Goal: Task Accomplishment & Management: Manage account settings

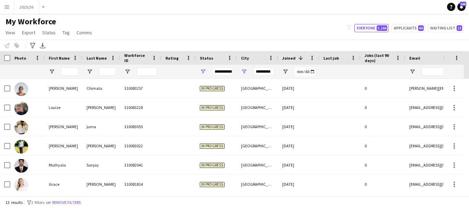
click at [105, 67] on div at bounding box center [107, 72] width 17 height 14
click at [68, 74] on input "First Name Filter Input" at bounding box center [69, 72] width 17 height 8
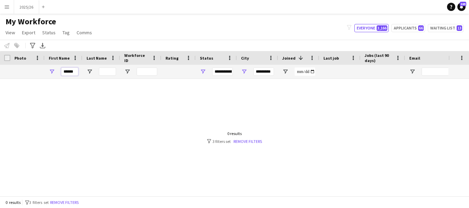
type input "******"
click at [269, 74] on input "*********" at bounding box center [263, 72] width 21 height 8
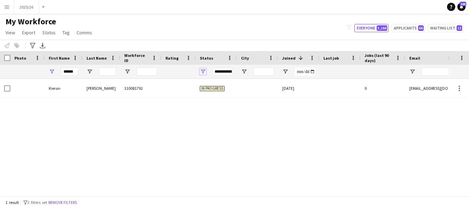
click at [202, 72] on span "Open Filter Menu" at bounding box center [203, 72] width 6 height 6
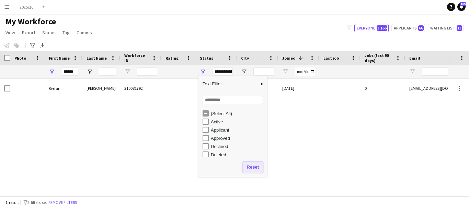
click at [258, 171] on button "Reset" at bounding box center [253, 167] width 20 height 11
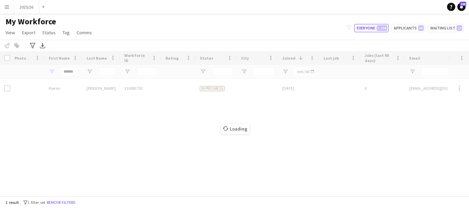
click at [124, 108] on div "Loading" at bounding box center [234, 123] width 469 height 145
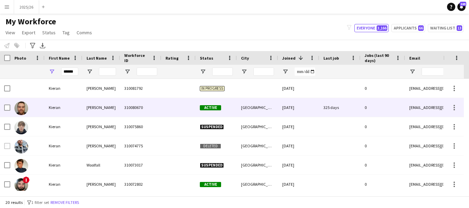
click at [83, 112] on div "Turley" at bounding box center [101, 107] width 38 height 19
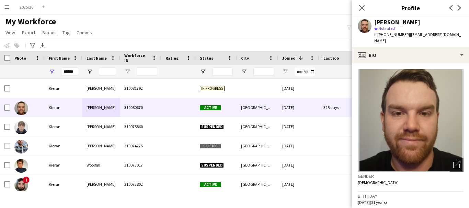
click at [410, 64] on app-crew-profile-bio "Open photos pop-in Gender Male Birthday 20-08-1993 (31 years) Location Wellingt…" at bounding box center [410, 136] width 117 height 145
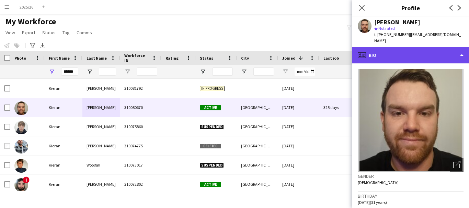
click at [407, 49] on div "profile Bio" at bounding box center [410, 55] width 117 height 16
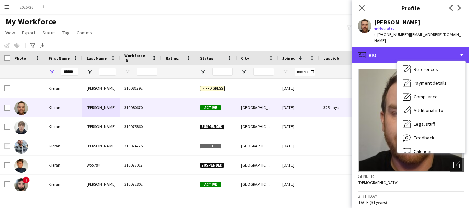
scroll to position [78, 0]
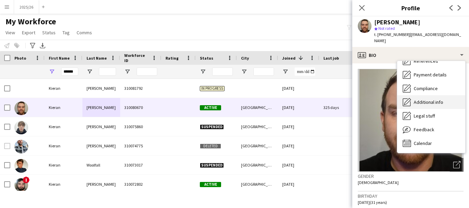
click at [443, 95] on div "Additional info Additional info" at bounding box center [431, 102] width 68 height 14
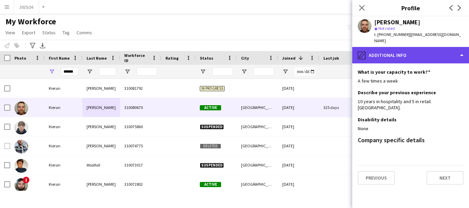
click at [428, 49] on div "pencil4 Additional info" at bounding box center [410, 55] width 117 height 16
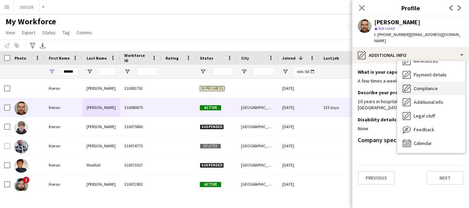
click at [425, 86] on span "Compliance" at bounding box center [426, 89] width 24 height 6
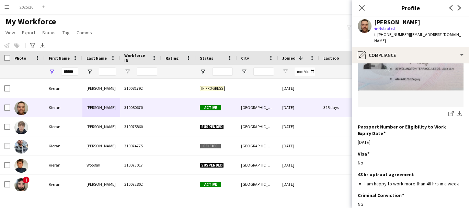
scroll to position [118, 0]
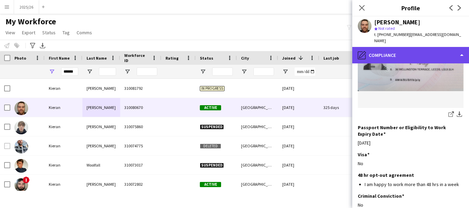
click at [418, 52] on div "pencil4 Compliance" at bounding box center [410, 55] width 117 height 16
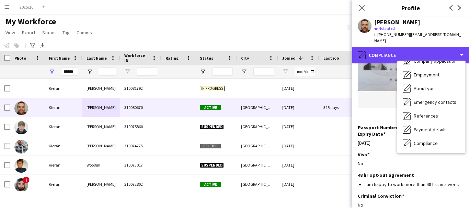
scroll to position [23, 0]
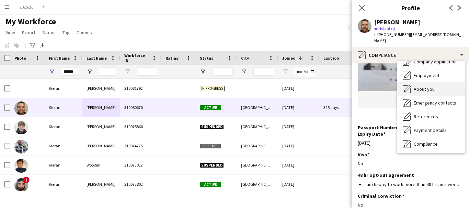
click at [433, 86] on span "About you" at bounding box center [424, 89] width 21 height 6
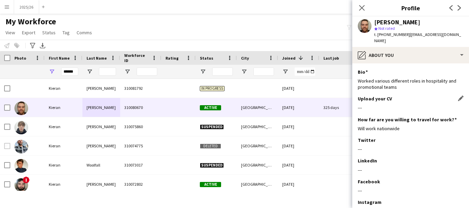
click at [451, 96] on div "Upload your CV Edit this field" at bounding box center [411, 99] width 106 height 6
click at [459, 94] on app-section-data-types "Bio Edit this field Worked various different roles in hospitality and promotion…" at bounding box center [410, 136] width 117 height 145
click at [458, 96] on app-icon "Edit this field" at bounding box center [460, 98] width 5 height 5
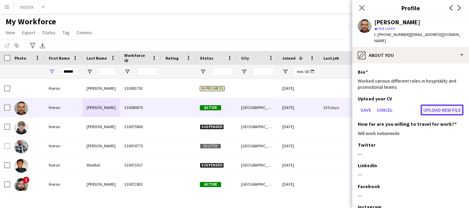
click at [437, 108] on button "Upload new file" at bounding box center [442, 110] width 43 height 11
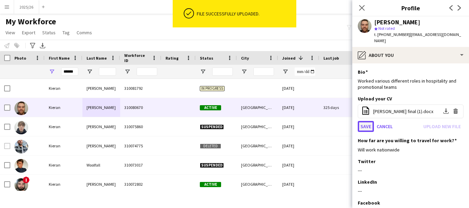
click at [365, 121] on button "Save" at bounding box center [366, 126] width 16 height 11
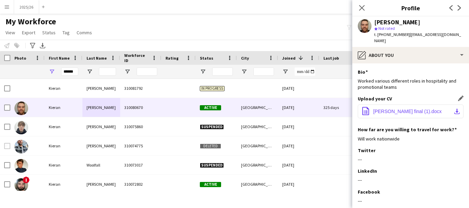
click at [399, 109] on span "kieran turley final (1).docx" at bounding box center [407, 111] width 68 height 5
click at [389, 109] on span "kieran turley final (1).docx" at bounding box center [407, 111] width 68 height 5
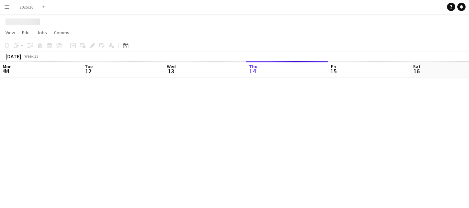
scroll to position [0, 164]
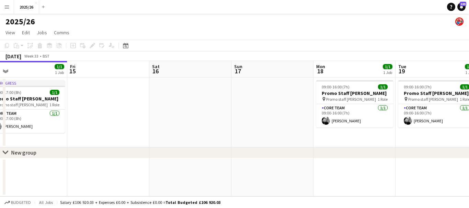
drag, startPoint x: 332, startPoint y: 93, endPoint x: 152, endPoint y: 67, distance: 181.5
click at [152, 67] on app-calendar-viewport "Mon 11 1/1 1 Job Tue 12 1/1 1 Job Wed 13 1/1 1 Job Thu 14 1/1 1 Job Fri 15 Sat …" at bounding box center [234, 129] width 469 height 136
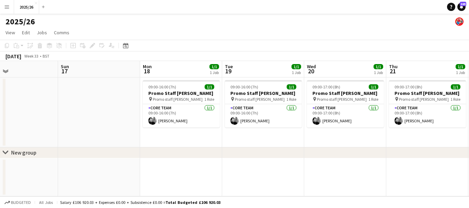
drag, startPoint x: 296, startPoint y: 89, endPoint x: 89, endPoint y: 108, distance: 208.6
click at [89, 108] on app-calendar-viewport "Wed 13 1/1 1 Job Thu 14 1/1 1 Job Fri 15 Sat 16 Sun 17 Mon 18 1/1 1 Job Tue 19 …" at bounding box center [234, 129] width 469 height 136
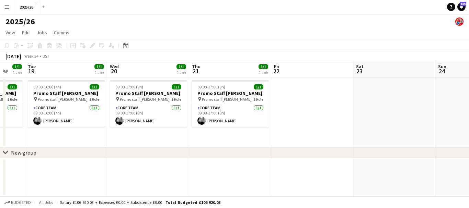
drag, startPoint x: 406, startPoint y: 114, endPoint x: 141, endPoint y: 110, distance: 264.9
click at [141, 110] on app-calendar-viewport "Fri 15 Sat 16 Sun 17 Mon 18 1/1 1 Job Tue 19 1/1 1 Job Wed 20 1/1 1 Job Thu 21 …" at bounding box center [234, 129] width 469 height 136
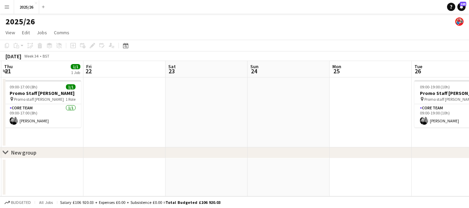
drag, startPoint x: 296, startPoint y: 106, endPoint x: 86, endPoint y: 142, distance: 213.3
click at [86, 142] on app-calendar-viewport "Mon 18 1/1 1 Job Tue 19 1/1 1 Job Wed 20 1/1 1 Job Thu 21 1/1 1 Job Fri 22 Sat …" at bounding box center [234, 129] width 469 height 136
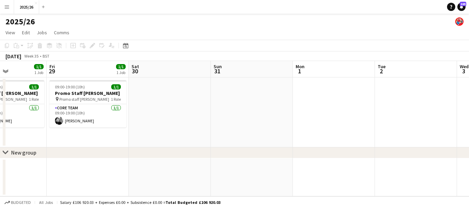
drag, startPoint x: 448, startPoint y: 125, endPoint x: 81, endPoint y: 140, distance: 367.1
click at [81, 140] on app-calendar-viewport "Mon 25 Tue 26 1/1 1 Job Wed 27 1/1 1 Job Thu 28 1/1 1 Job Fri 29 1/1 1 Job Sat …" at bounding box center [234, 129] width 469 height 136
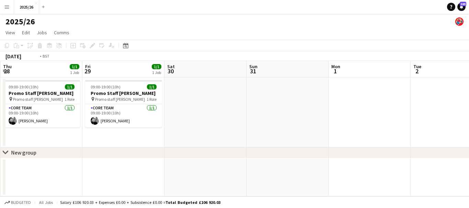
drag, startPoint x: 334, startPoint y: 116, endPoint x: 0, endPoint y: 111, distance: 334.2
click at [0, 111] on app-calendar-viewport "Mon 25 Tue 26 1/1 1 Job Wed 27 1/1 1 Job Thu 28 1/1 1 Job Fri 29 1/1 1 Job Sat …" at bounding box center [234, 129] width 469 height 136
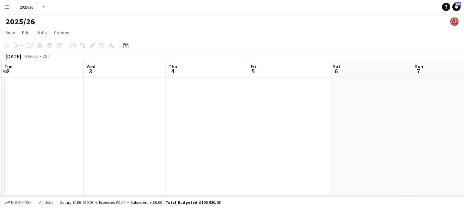
drag, startPoint x: 278, startPoint y: 94, endPoint x: 96, endPoint y: 99, distance: 182.4
click at [96, 99] on app-calendar-viewport "Sat 30 Sun 31 Mon 1 Tue 2 Wed 3 Thu 4 Fri 5 Sat 6 Sun 7 Mon 8 25/33 1 Job Tue 9…" at bounding box center [232, 144] width 464 height 166
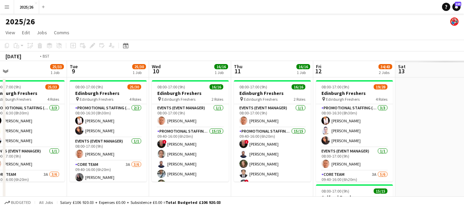
drag, startPoint x: 427, startPoint y: 146, endPoint x: 156, endPoint y: 130, distance: 271.8
click at [156, 130] on app-calendar-viewport "Fri 5 Sat 6 Sun 7 Mon 8 25/33 1 Job Tue 9 25/30 1 Job Wed 10 16/16 1 Job Thu 11…" at bounding box center [232, 196] width 464 height 271
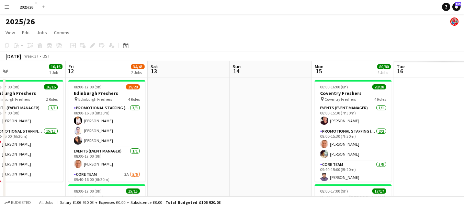
drag, startPoint x: 375, startPoint y: 111, endPoint x: 168, endPoint y: 117, distance: 207.6
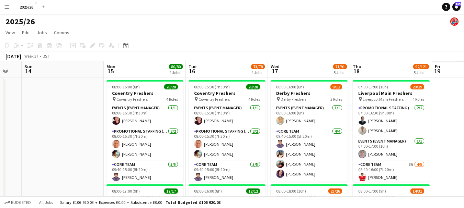
drag, startPoint x: 138, startPoint y: 118, endPoint x: 67, endPoint y: 126, distance: 71.2
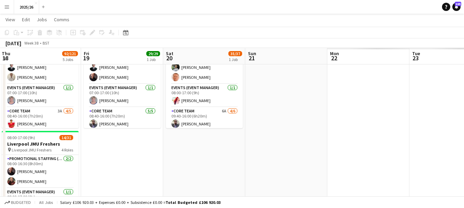
scroll to position [0, 246]
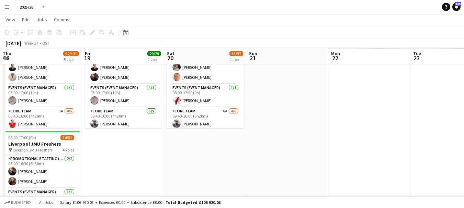
drag, startPoint x: 309, startPoint y: 146, endPoint x: 0, endPoint y: 129, distance: 309.9
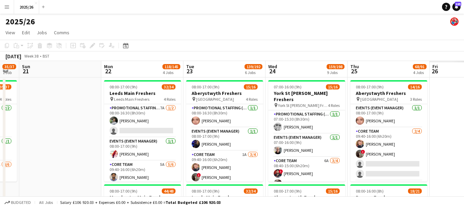
scroll to position [0, 227]
drag, startPoint x: 264, startPoint y: 87, endPoint x: 183, endPoint y: 97, distance: 81.3
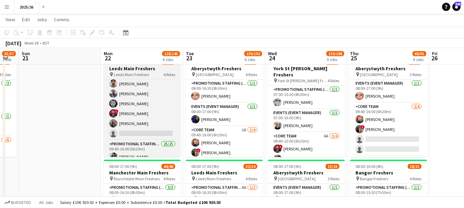
scroll to position [75, 0]
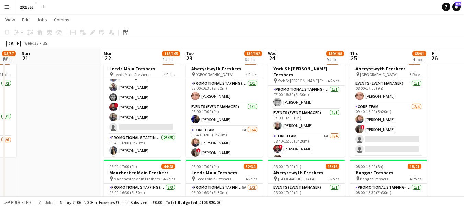
drag, startPoint x: 19, startPoint y: 121, endPoint x: 185, endPoint y: 139, distance: 167.3
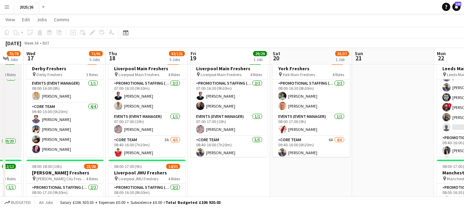
scroll to position [68, 0]
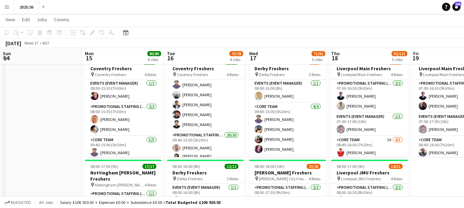
drag, startPoint x: 43, startPoint y: 140, endPoint x: 287, endPoint y: 147, distance: 244.0
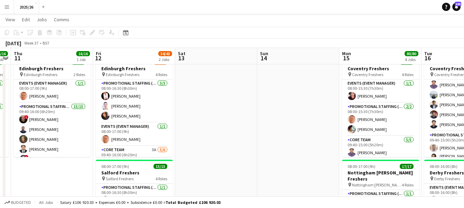
scroll to position [0, 146]
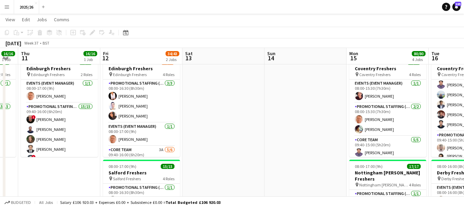
drag, startPoint x: 56, startPoint y: 138, endPoint x: 299, endPoint y: 144, distance: 243.2
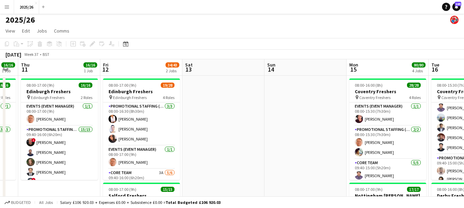
scroll to position [5, 0]
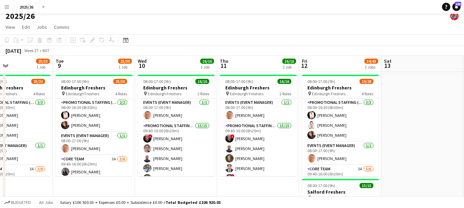
drag, startPoint x: 109, startPoint y: 134, endPoint x: 309, endPoint y: 156, distance: 200.8
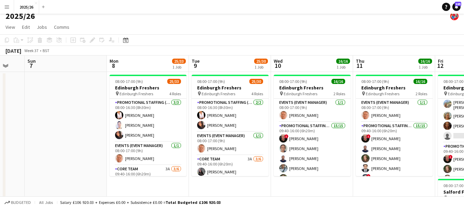
scroll to position [0, 205]
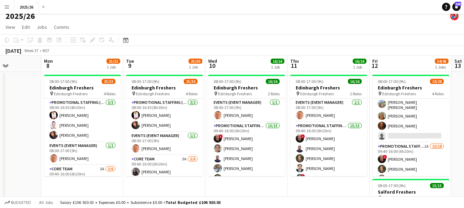
drag, startPoint x: 101, startPoint y: 148, endPoint x: 171, endPoint y: 178, distance: 75.9
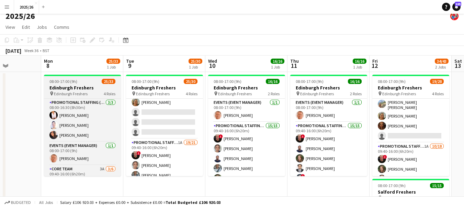
scroll to position [0, 206]
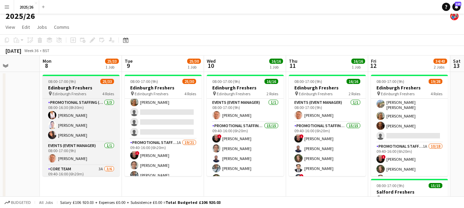
drag, startPoint x: 121, startPoint y: 111, endPoint x: 119, endPoint y: 116, distance: 5.0
click at [119, 116] on div "Promotional Staffing (Team Leader) 3/3 08:00-16:30 (8h30m) Inger Stevenson Cleo…" at bounding box center [81, 138] width 77 height 78
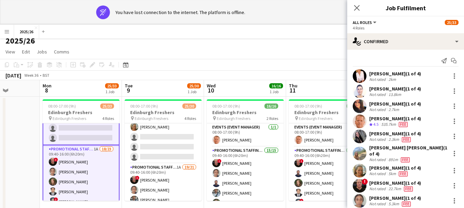
scroll to position [0, 0]
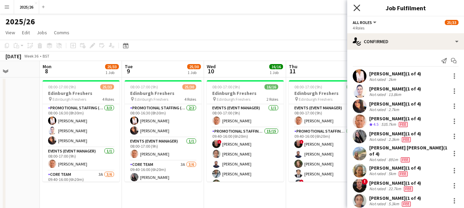
click at [360, 8] on icon "Close pop-in" at bounding box center [356, 7] width 7 height 7
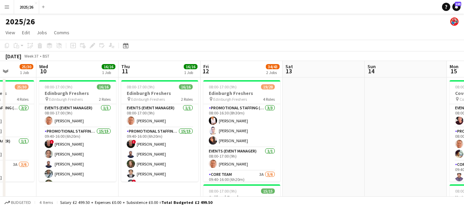
drag, startPoint x: 383, startPoint y: 89, endPoint x: 205, endPoint y: 94, distance: 178.0
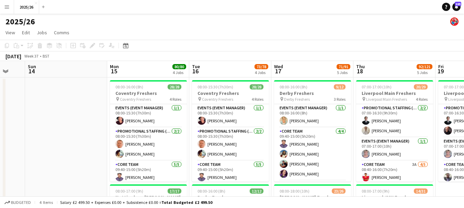
drag, startPoint x: 408, startPoint y: 116, endPoint x: 83, endPoint y: 132, distance: 325.3
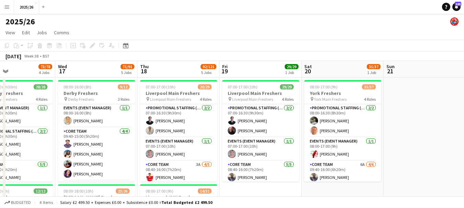
drag, startPoint x: 83, startPoint y: 132, endPoint x: 172, endPoint y: 118, distance: 90.0
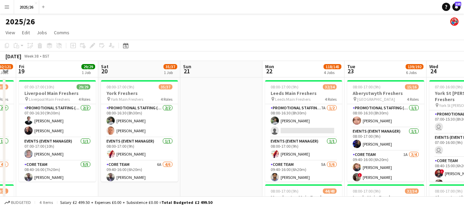
drag, startPoint x: 461, startPoint y: 106, endPoint x: 219, endPoint y: 122, distance: 242.3
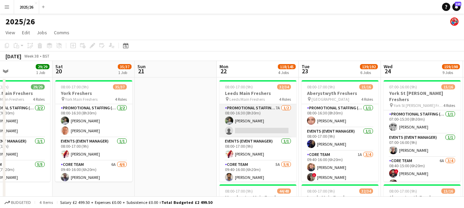
click at [278, 131] on app-card-role "Promotional Staffing (Team Leader) 7A 1/2 08:00-16:30 (8h30m) Darren Ellis sing…" at bounding box center [257, 120] width 77 height 33
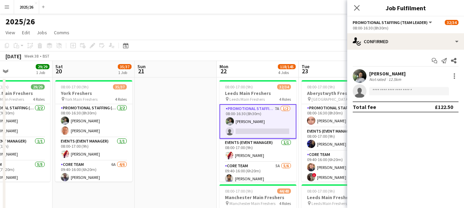
click at [402, 87] on app-invite-slot "single-neutral-actions" at bounding box center [405, 91] width 117 height 14
click at [402, 91] on input at bounding box center [409, 91] width 80 height 8
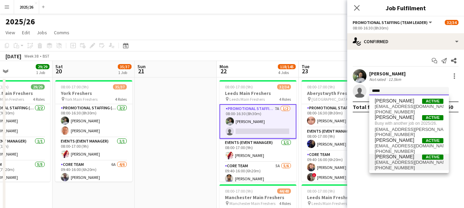
type input "*****"
click at [407, 155] on span "Kieran Turley Active" at bounding box center [409, 157] width 69 height 6
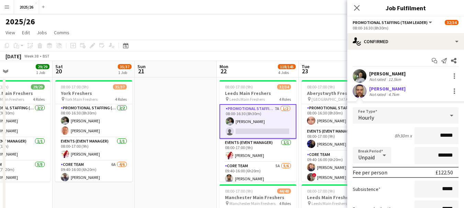
scroll to position [66, 0]
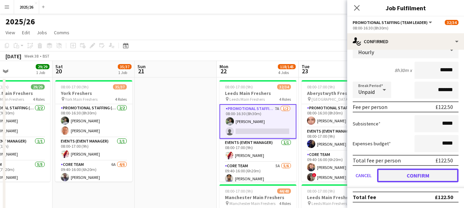
click at [441, 174] on button "Confirm" at bounding box center [417, 176] width 81 height 14
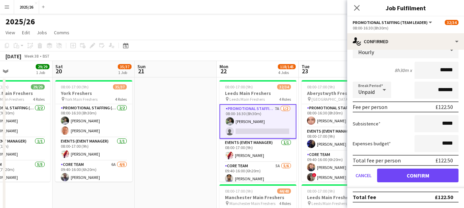
scroll to position [0, 0]
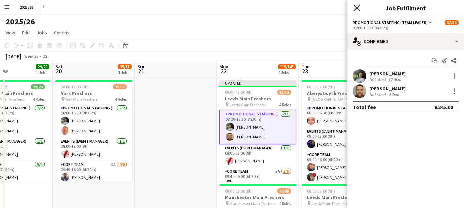
click at [355, 10] on icon at bounding box center [356, 7] width 7 height 7
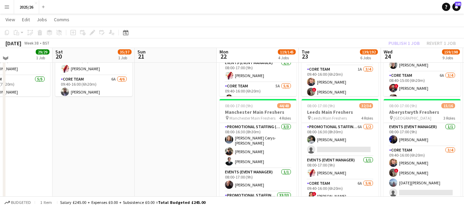
scroll to position [92, 0]
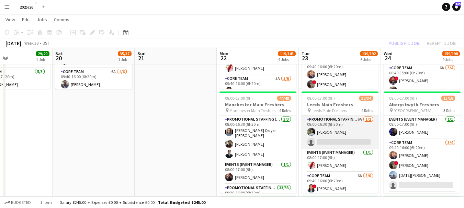
click at [339, 140] on app-card-role "Promotional Staffing (Team Leader) 6A 1/2 08:00-16:30 (8h30m) Darren Ellis sing…" at bounding box center [340, 132] width 77 height 33
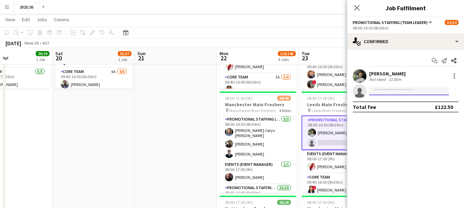
click at [390, 91] on input at bounding box center [409, 91] width 80 height 8
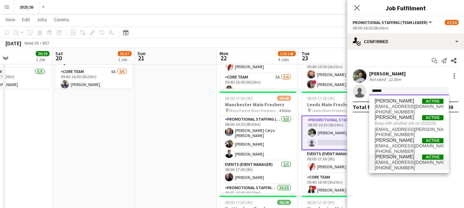
type input "******"
click at [409, 157] on span "Kieran Turley Active" at bounding box center [409, 157] width 69 height 6
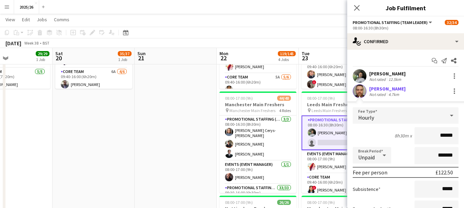
scroll to position [66, 0]
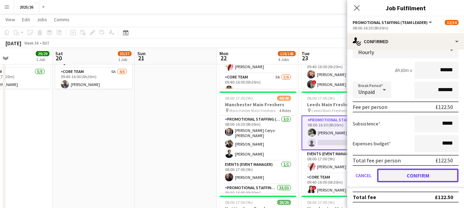
click at [451, 176] on button "Confirm" at bounding box center [417, 176] width 81 height 14
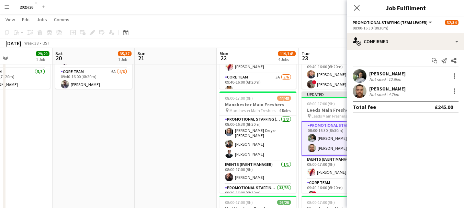
scroll to position [0, 0]
click at [358, 12] on app-icon "Close pop-in" at bounding box center [357, 8] width 10 height 10
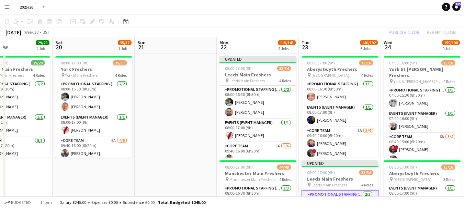
scroll to position [11, 0]
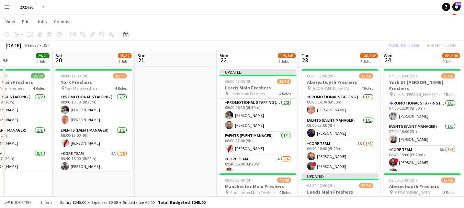
click at [410, 47] on div "Publish 1 job Revert 1 job" at bounding box center [422, 45] width 84 height 9
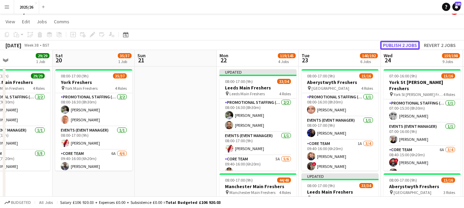
click at [410, 47] on button "Publish 2 jobs" at bounding box center [399, 45] width 39 height 9
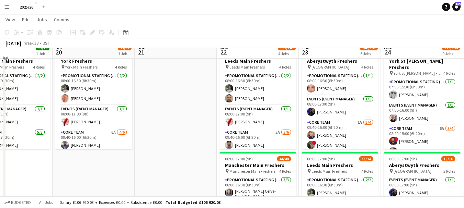
scroll to position [0, 0]
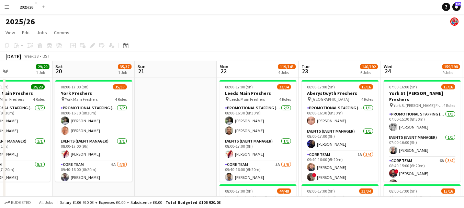
click at [292, 43] on app-toolbar "Copy Paste Paste Ctrl+V Paste with crew Ctrl+Shift+V Paste linked Job Delete Gr…" at bounding box center [232, 46] width 464 height 12
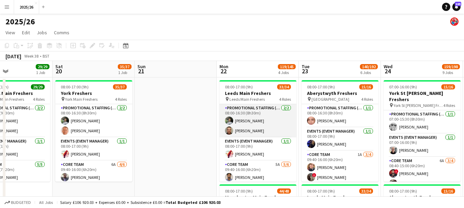
click at [255, 120] on app-card-role "Promotional Staffing (Team Leader) 2/2 08:00-16:30 (8h30m) Darren Ellis Kieran …" at bounding box center [257, 120] width 77 height 33
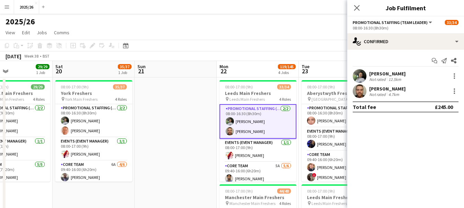
click at [394, 74] on div "Darren Ellis" at bounding box center [387, 74] width 36 height 6
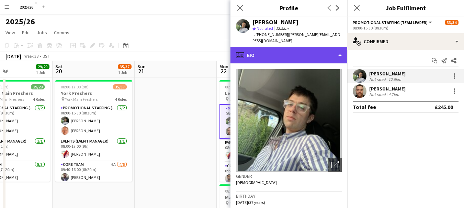
click at [299, 54] on div "profile Bio" at bounding box center [288, 55] width 117 height 16
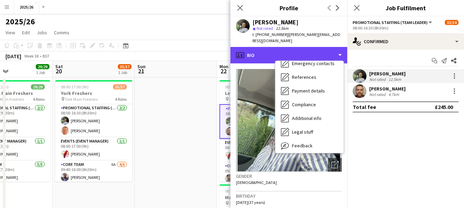
scroll to position [78, 0]
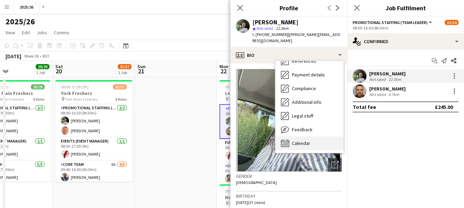
click at [310, 141] on div "Calendar Calendar" at bounding box center [309, 144] width 68 height 14
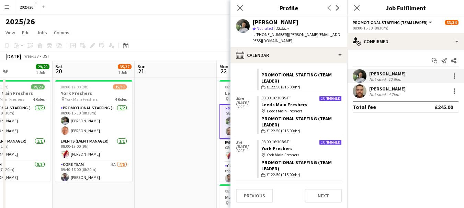
scroll to position [77, 0]
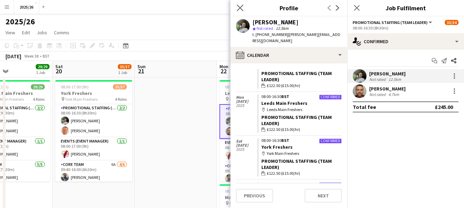
click at [237, 11] on app-icon "Close pop-in" at bounding box center [240, 8] width 10 height 10
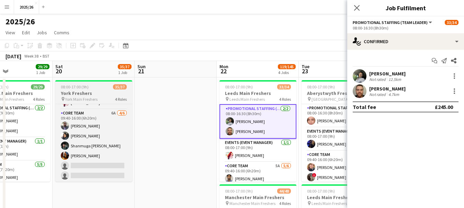
scroll to position [68, 0]
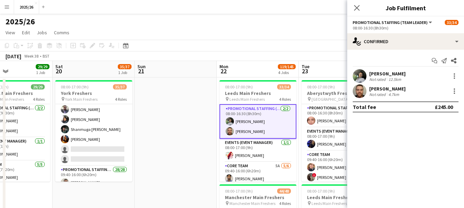
drag, startPoint x: 157, startPoint y: 154, endPoint x: 317, endPoint y: 152, distance: 159.4
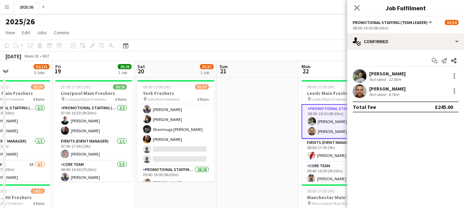
scroll to position [0, 199]
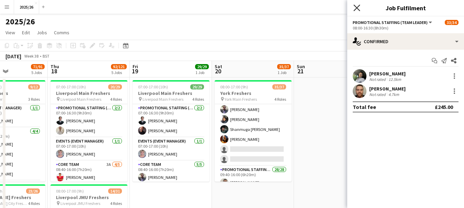
click at [354, 10] on icon "Close pop-in" at bounding box center [356, 7] width 7 height 7
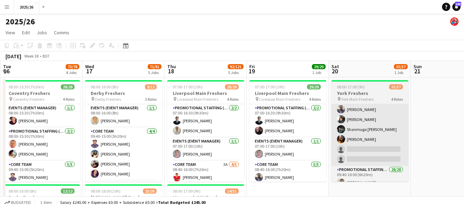
drag, startPoint x: 262, startPoint y: 172, endPoint x: 393, endPoint y: 158, distance: 131.3
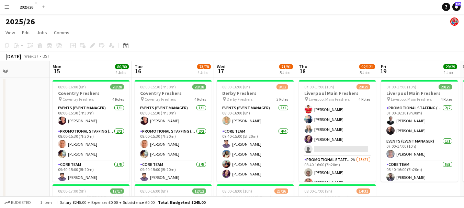
scroll to position [0, 189]
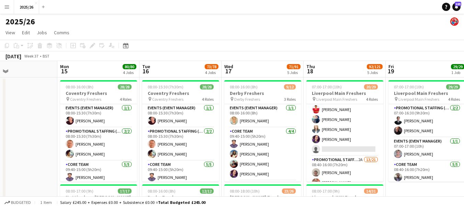
drag, startPoint x: 235, startPoint y: 171, endPoint x: 361, endPoint y: 168, distance: 126.1
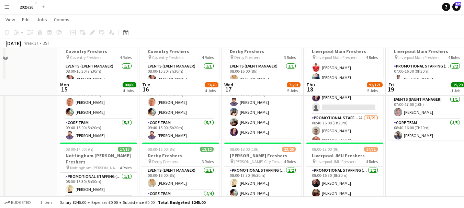
scroll to position [0, 0]
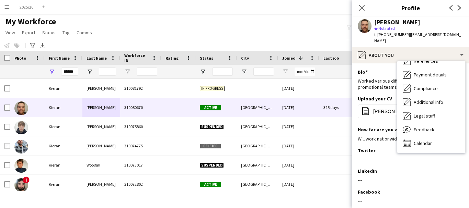
scroll to position [0, 0]
click at [443, 137] on div "Calendar Calendar" at bounding box center [431, 144] width 68 height 14
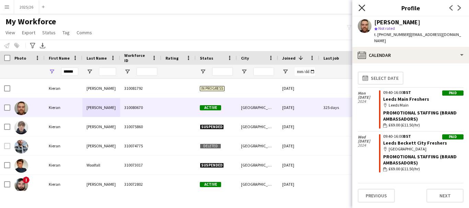
click at [365, 7] on icon "Close pop-in" at bounding box center [362, 7] width 7 height 7
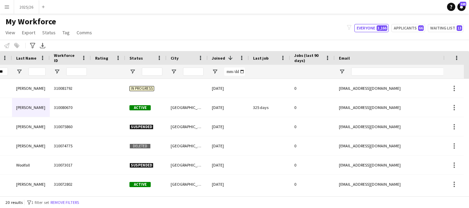
scroll to position [0, 0]
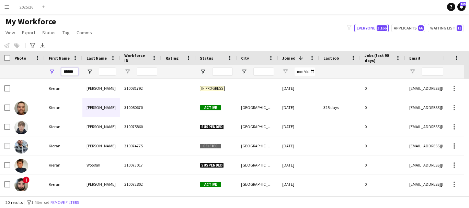
drag, startPoint x: 73, startPoint y: 72, endPoint x: 23, endPoint y: 63, distance: 50.6
click at [20, 63] on div "Workforce Details Photo First Name Last Name" at bounding box center [372, 65] width 745 height 28
type input "*"
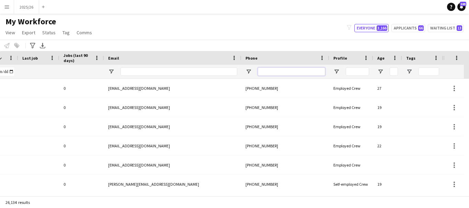
click at [292, 74] on input "Phone Filter Input" at bounding box center [291, 72] width 67 height 8
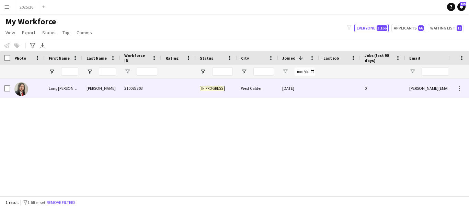
type input "******"
click at [241, 87] on div "West Calder" at bounding box center [257, 88] width 41 height 19
click at [88, 84] on div "[PERSON_NAME]" at bounding box center [101, 88] width 38 height 19
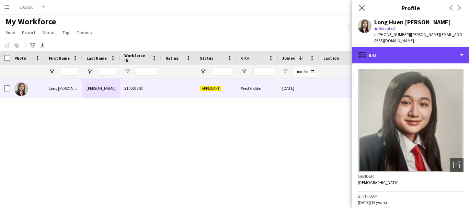
click at [439, 47] on div "profile Bio" at bounding box center [410, 55] width 117 height 16
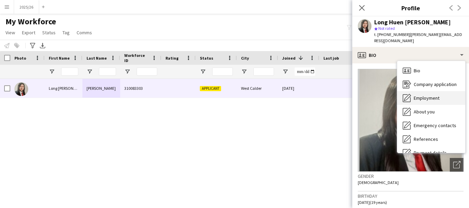
click at [441, 91] on div "Employment Employment" at bounding box center [431, 98] width 68 height 14
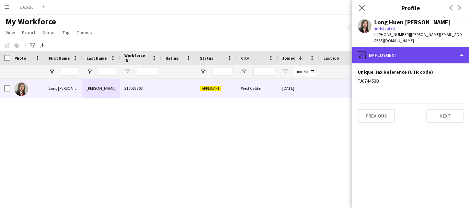
click at [429, 49] on div "pencil4 Employment" at bounding box center [410, 55] width 117 height 16
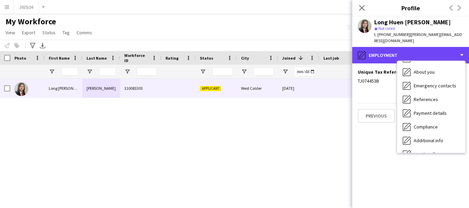
scroll to position [78, 0]
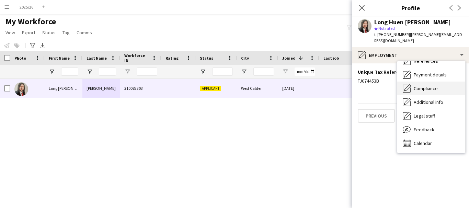
click at [440, 88] on div "Compliance Compliance" at bounding box center [431, 89] width 68 height 14
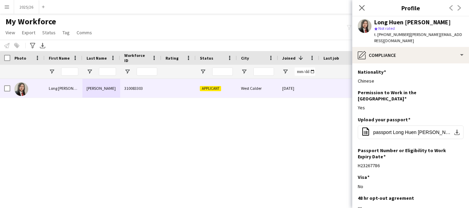
scroll to position [25, 0]
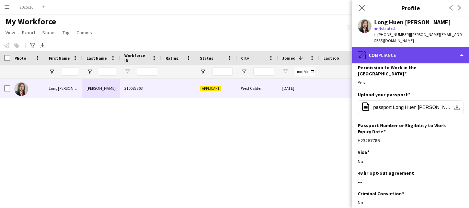
click at [433, 50] on div "pencil4 Compliance" at bounding box center [410, 55] width 117 height 16
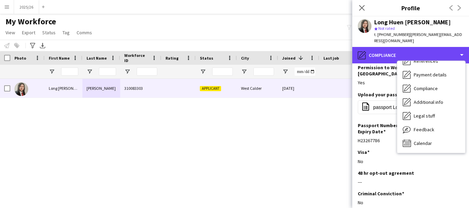
scroll to position [0, 0]
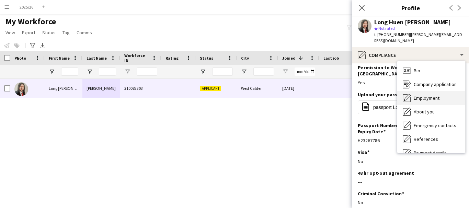
click at [430, 91] on div "Employment Employment" at bounding box center [431, 98] width 68 height 14
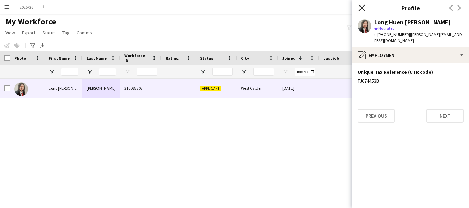
click at [362, 10] on icon "Close pop-in" at bounding box center [362, 7] width 7 height 7
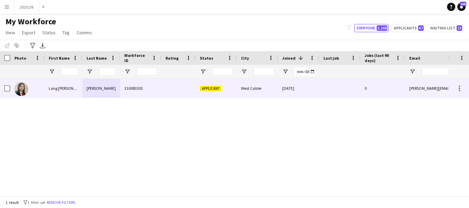
click at [281, 96] on div "13-08-2025" at bounding box center [298, 88] width 41 height 19
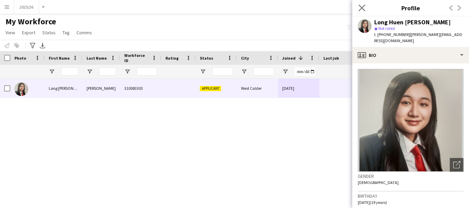
click at [361, 4] on app-icon "Close pop-in" at bounding box center [362, 8] width 10 height 10
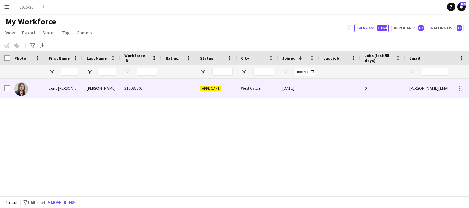
click at [237, 98] on div "West Calder" at bounding box center [257, 88] width 41 height 19
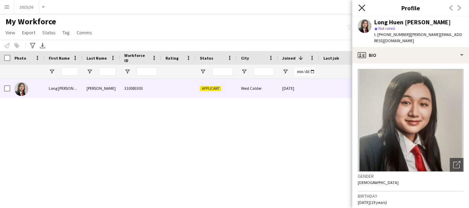
click at [361, 6] on icon "Close pop-in" at bounding box center [362, 7] width 7 height 7
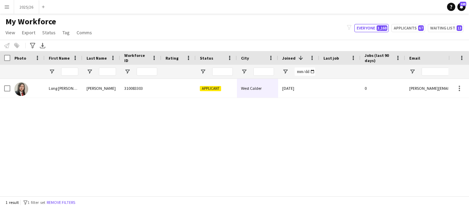
click at [248, 106] on div "Long Huen Latisha Chan 310083303 Applicant West Calder 13-08-2025 0 latisha.lh.…" at bounding box center [224, 135] width 449 height 112
click at [98, 76] on div at bounding box center [101, 72] width 38 height 14
drag, startPoint x: 117, startPoint y: 84, endPoint x: 109, endPoint y: 79, distance: 10.1
click at [109, 79] on div at bounding box center [107, 72] width 17 height 14
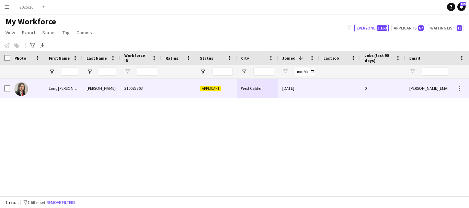
click at [120, 80] on div "Chan" at bounding box center [101, 88] width 38 height 19
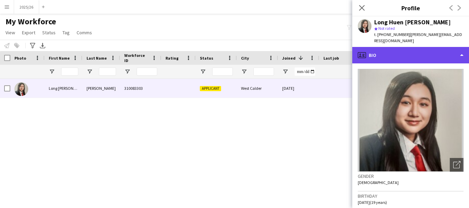
click at [417, 53] on div "profile Bio" at bounding box center [410, 55] width 117 height 16
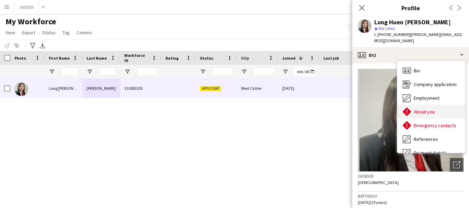
click at [425, 109] on span "About you" at bounding box center [424, 112] width 21 height 6
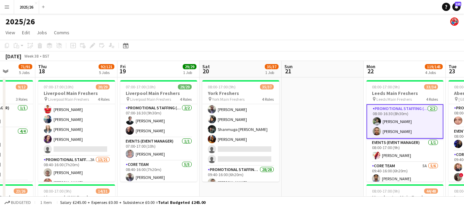
drag, startPoint x: 402, startPoint y: 93, endPoint x: 398, endPoint y: 91, distance: 3.8
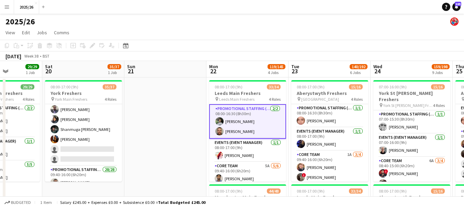
drag, startPoint x: 423, startPoint y: 90, endPoint x: 246, endPoint y: 113, distance: 179.0
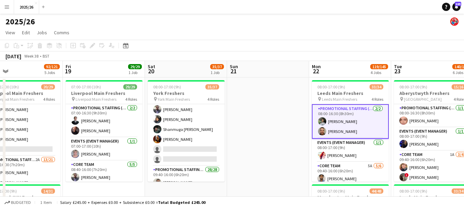
drag, startPoint x: 167, startPoint y: 110, endPoint x: 315, endPoint y: 123, distance: 149.3
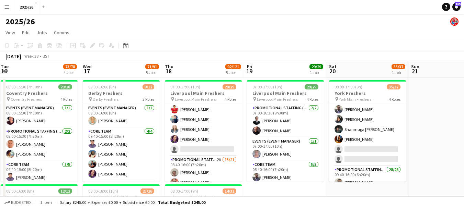
drag, startPoint x: 149, startPoint y: 165, endPoint x: 313, endPoint y: 160, distance: 163.5
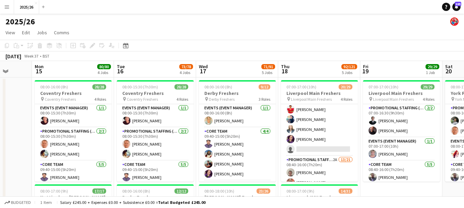
drag, startPoint x: 183, startPoint y: 134, endPoint x: 298, endPoint y: 138, distance: 115.1
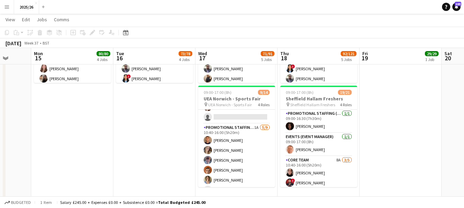
scroll to position [78, 0]
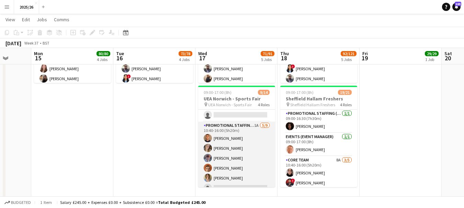
click at [212, 144] on app-card-role "Promotional Staffing (Brand Ambassadors) 1A 5/9 10:40-16:00 (5h20m) Jamie Hobbs…" at bounding box center [236, 173] width 77 height 103
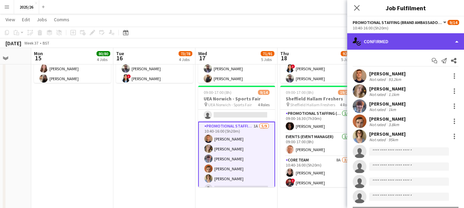
click at [418, 46] on div "single-neutral-actions-check-2 Confirmed" at bounding box center [405, 41] width 117 height 16
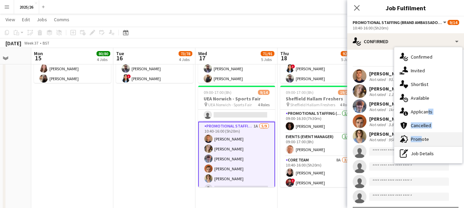
drag, startPoint x: 426, startPoint y: 113, endPoint x: 420, endPoint y: 141, distance: 28.8
click at [420, 141] on div "single-neutral-actions-check-2 Confirmed single-neutral-actions-share-1 Invited…" at bounding box center [428, 105] width 68 height 116
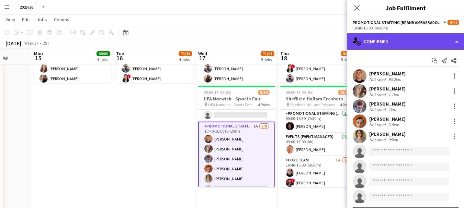
click at [405, 46] on div "single-neutral-actions-check-2 Confirmed" at bounding box center [405, 41] width 117 height 16
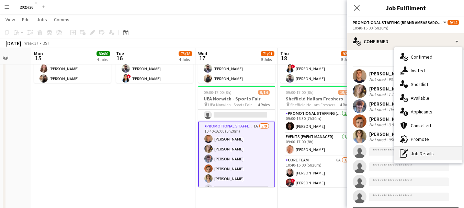
click at [435, 157] on div "pen-write Job Details" at bounding box center [428, 154] width 68 height 14
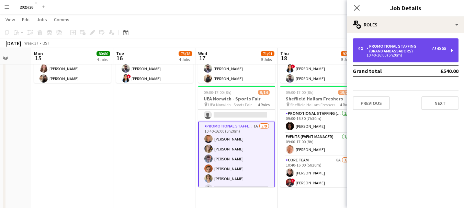
click at [413, 60] on div "9 x Promotional Staffing (Brand Ambassadors) £540.00 10:40-16:00 (5h20m)" at bounding box center [406, 50] width 106 height 24
